Goal: Check status

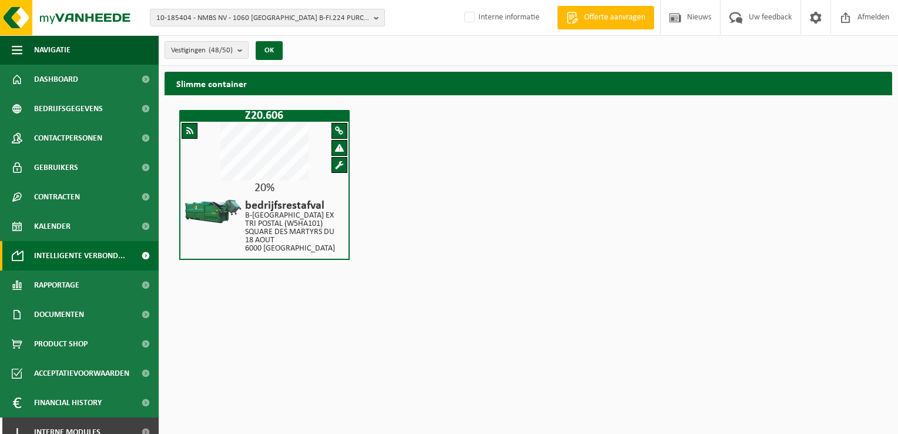
click at [307, 190] on div "20%" at bounding box center [264, 188] width 168 height 12
